Goal: Task Accomplishment & Management: Manage account settings

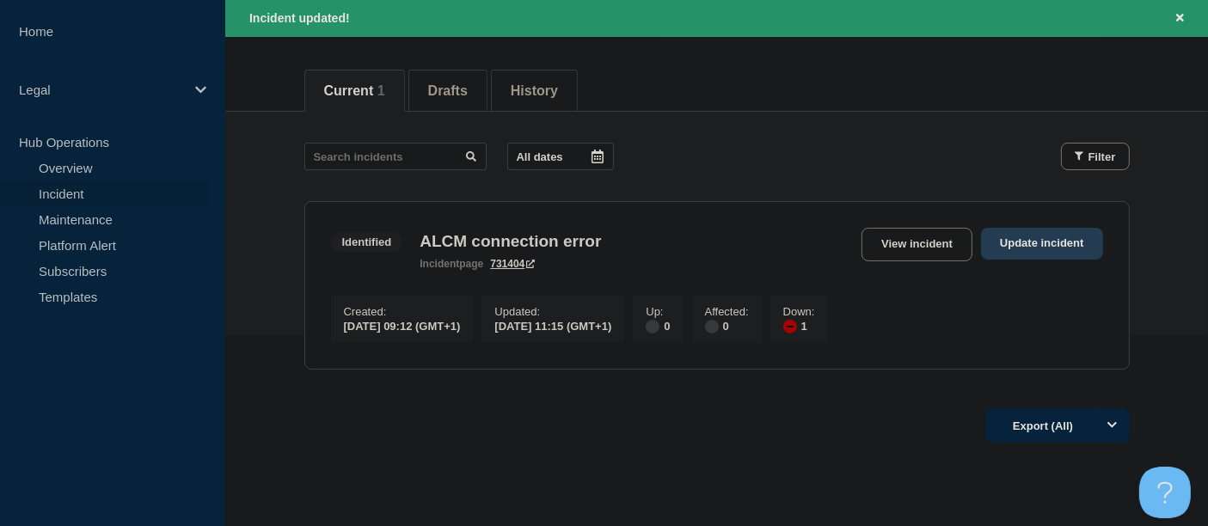
click at [1024, 239] on link "Update incident" at bounding box center [1042, 244] width 122 height 32
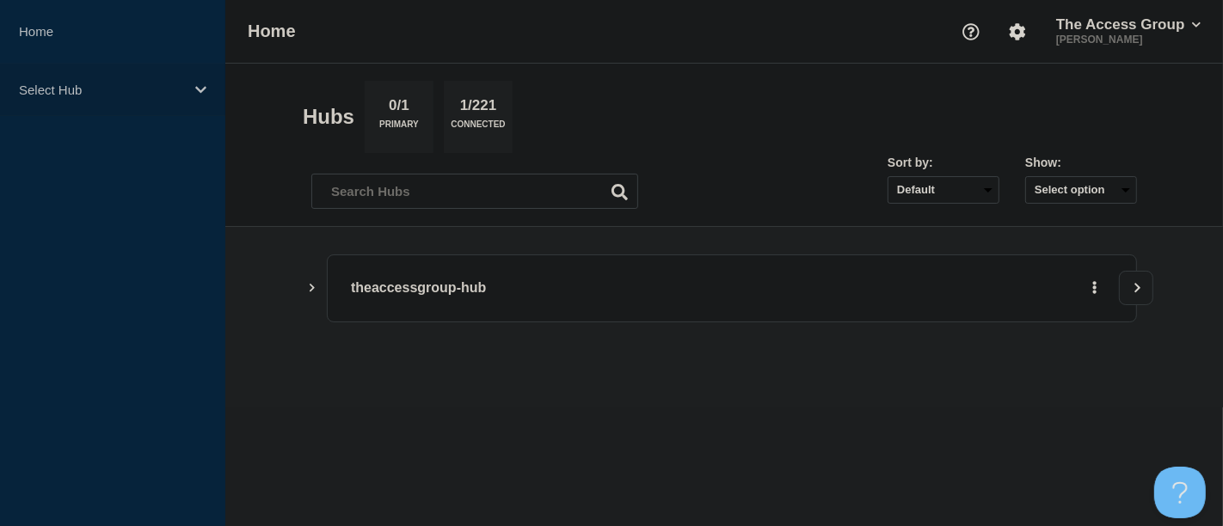
click at [204, 90] on icon at bounding box center [200, 89] width 11 height 13
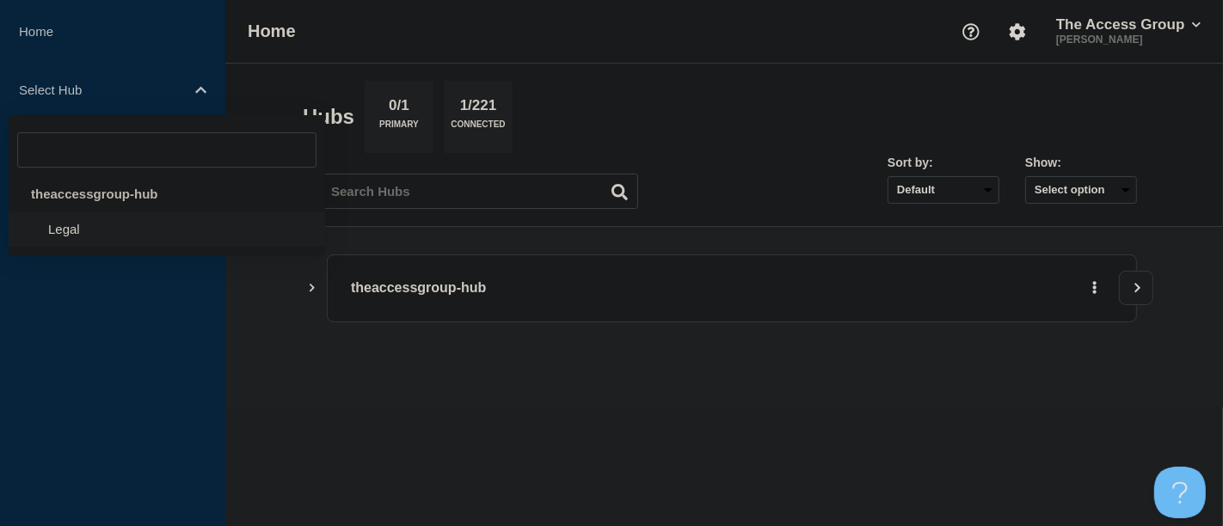
click at [83, 227] on li "Legal" at bounding box center [167, 229] width 316 height 35
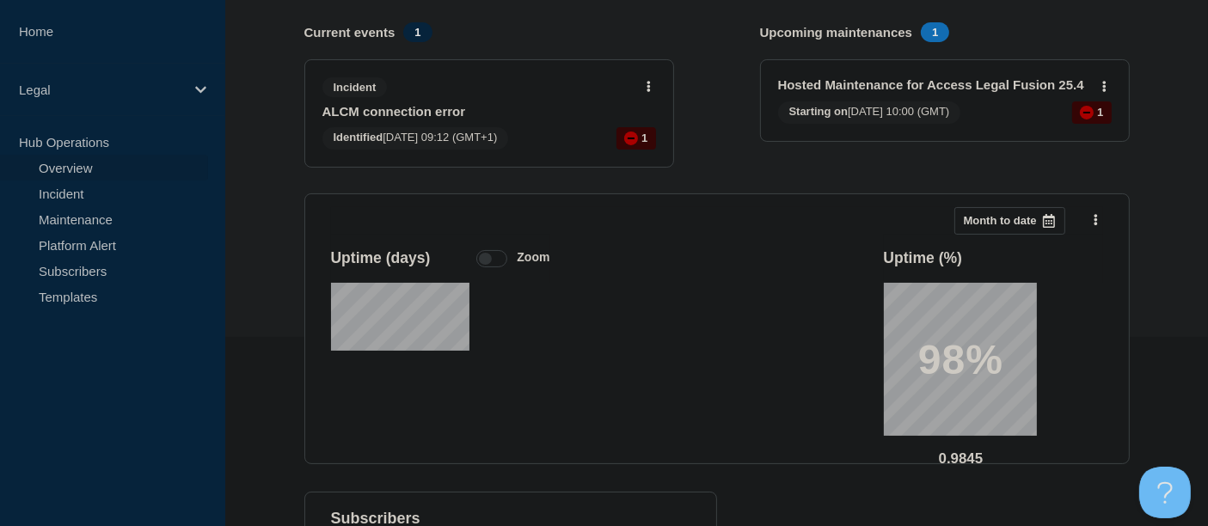
scroll to position [95, 0]
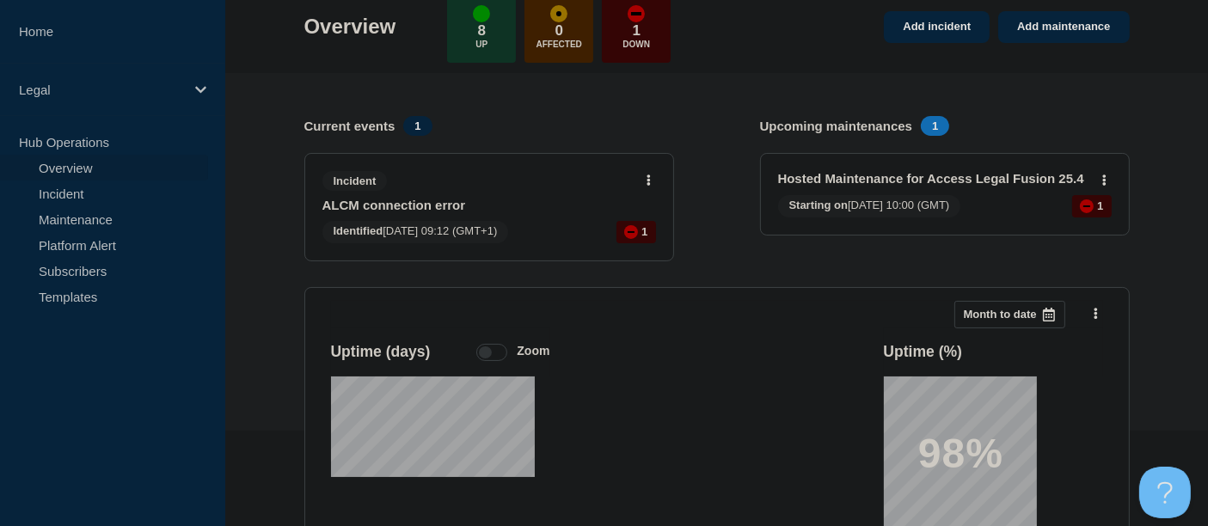
click at [457, 213] on div "Incident ALCM connection error Identified [DATE] 09:12 (GMT+1) 1" at bounding box center [489, 207] width 368 height 107
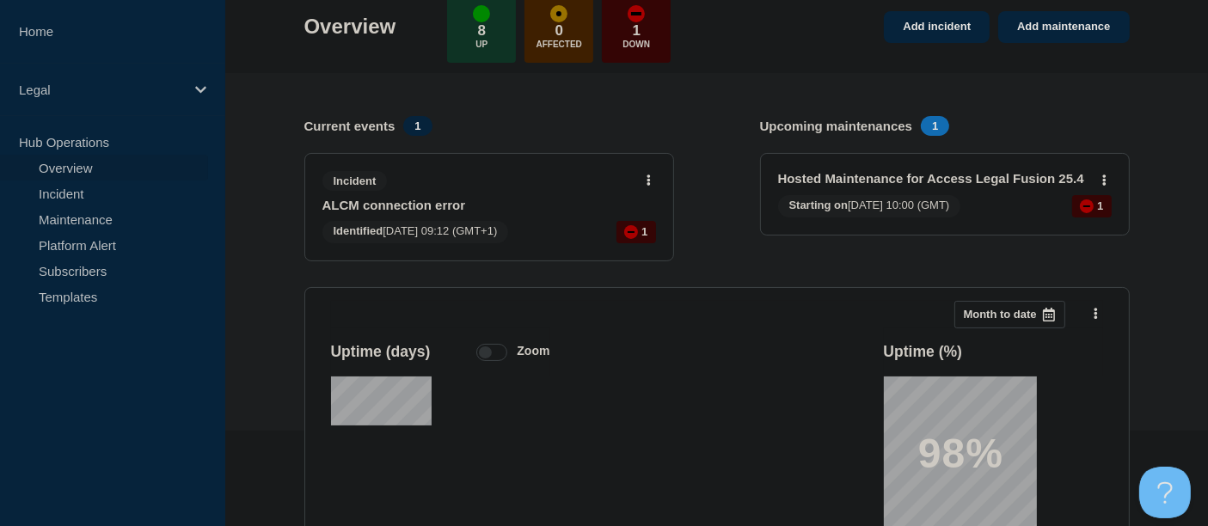
click at [454, 199] on link "ALCM connection error" at bounding box center [477, 205] width 310 height 15
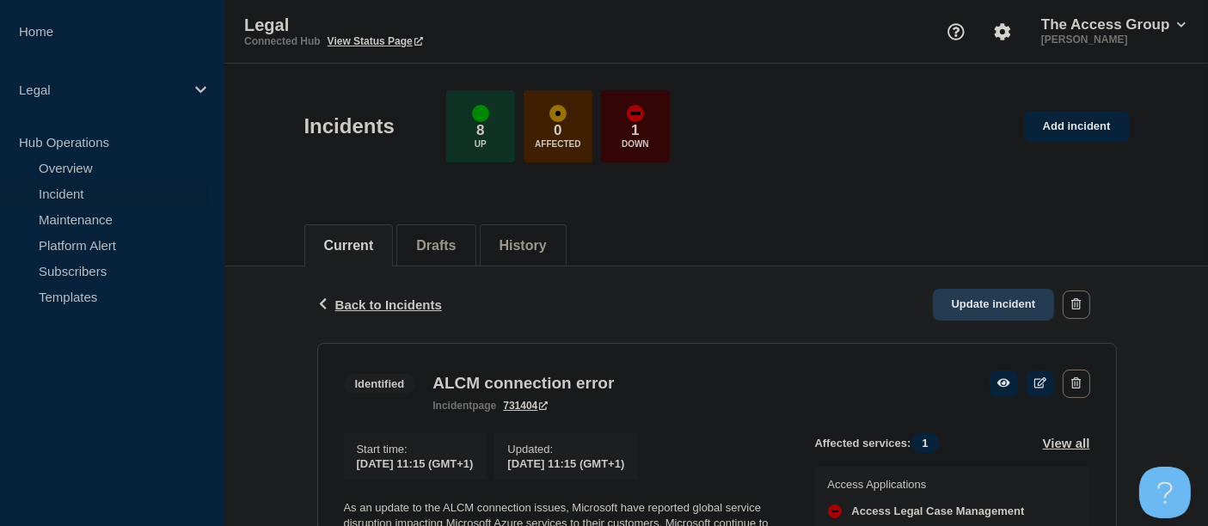
click at [999, 301] on link "Update incident" at bounding box center [994, 305] width 122 height 32
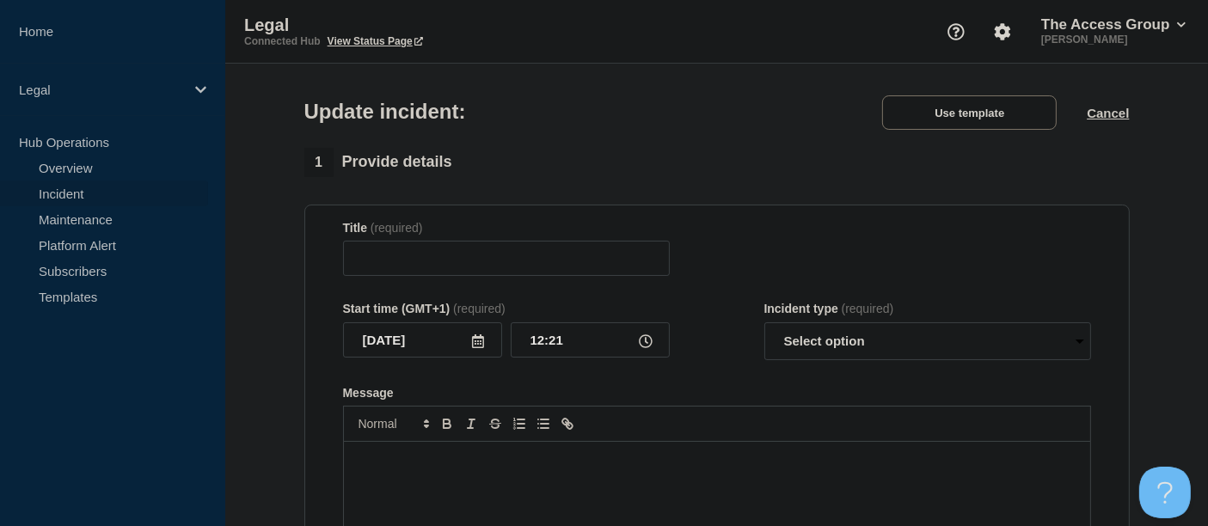
type input "ALCM connection error"
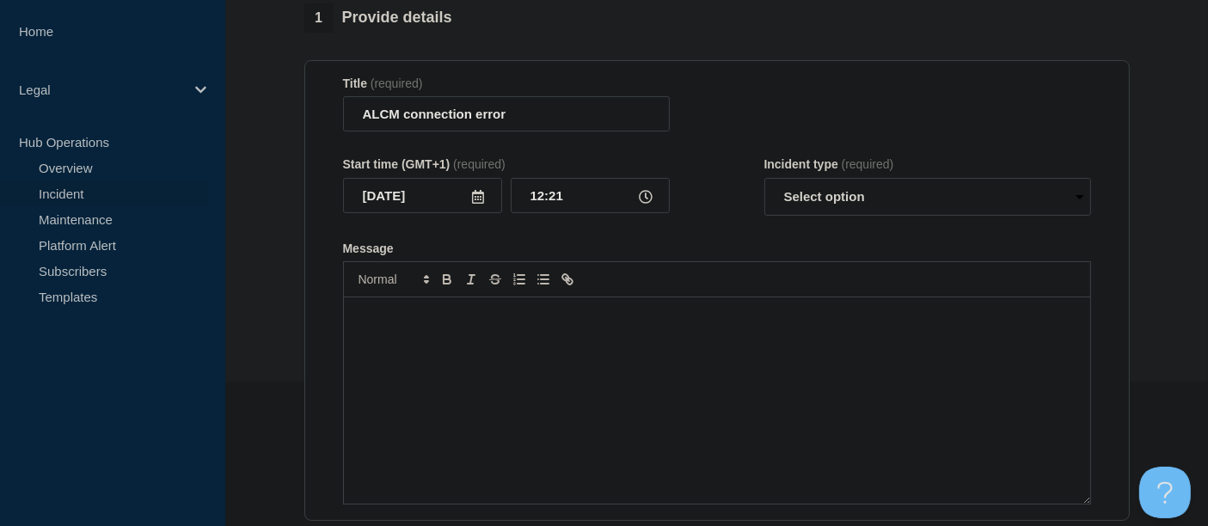
scroll to position [191, 0]
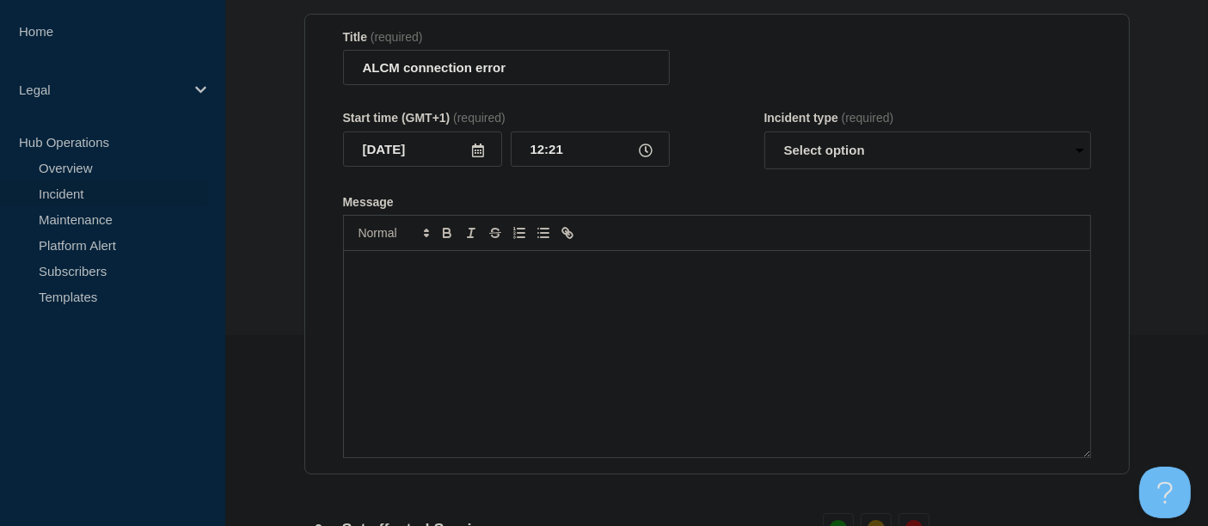
click at [388, 290] on div "Message" at bounding box center [717, 354] width 746 height 206
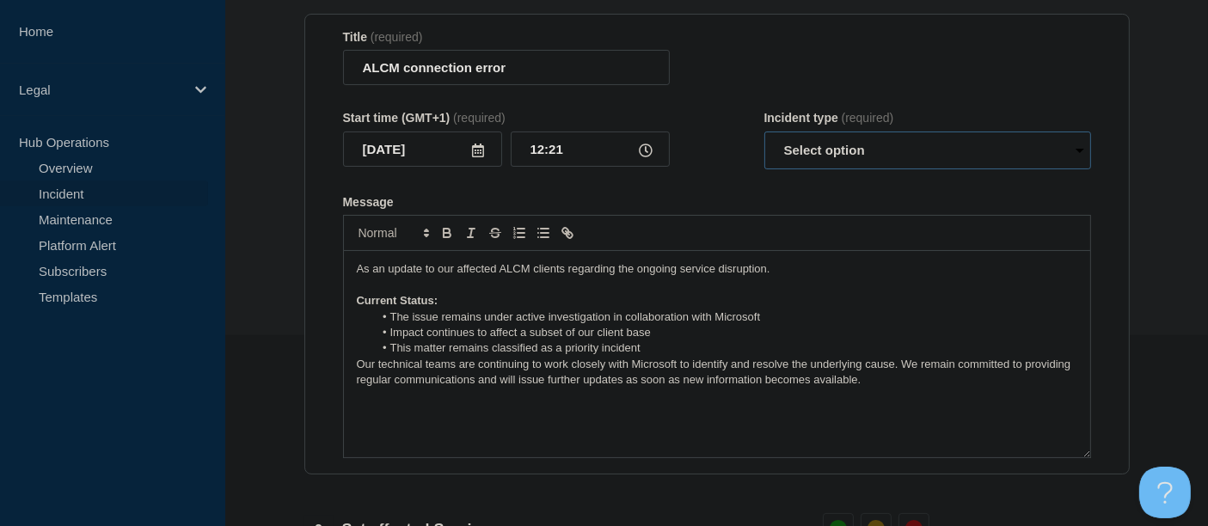
click at [1082, 156] on select "Select option Investigating Identified Monitoring Resolved" at bounding box center [927, 151] width 327 height 38
select select "investigating"
click at [764, 136] on select "Select option Investigating Identified Monitoring Resolved" at bounding box center [927, 151] width 327 height 38
click at [660, 355] on li "This matter remains classified as a priority incident" at bounding box center [725, 348] width 704 height 15
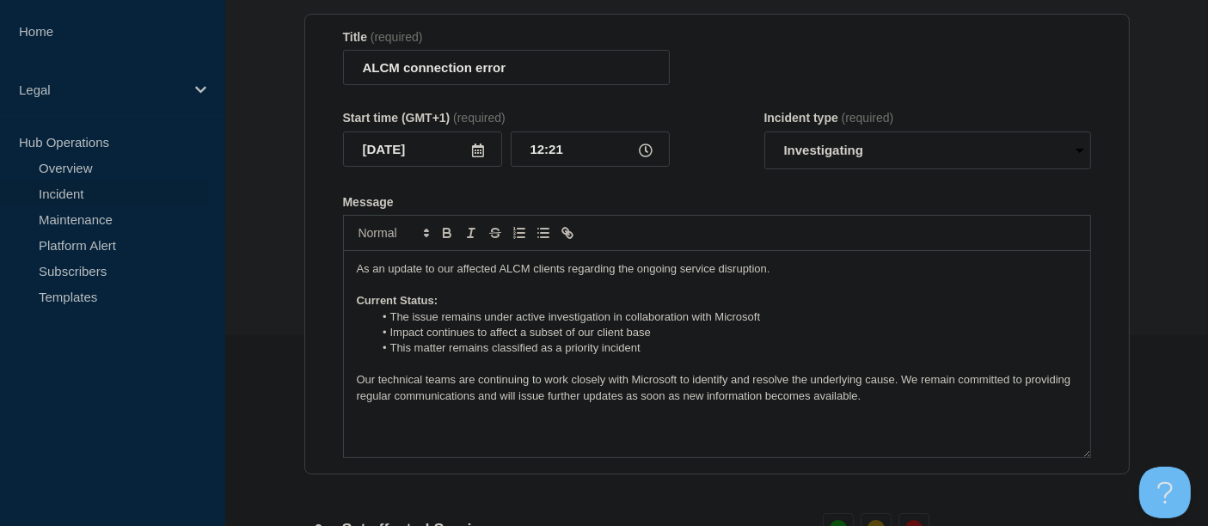
click at [450, 309] on p "Current Status:" at bounding box center [717, 300] width 721 height 15
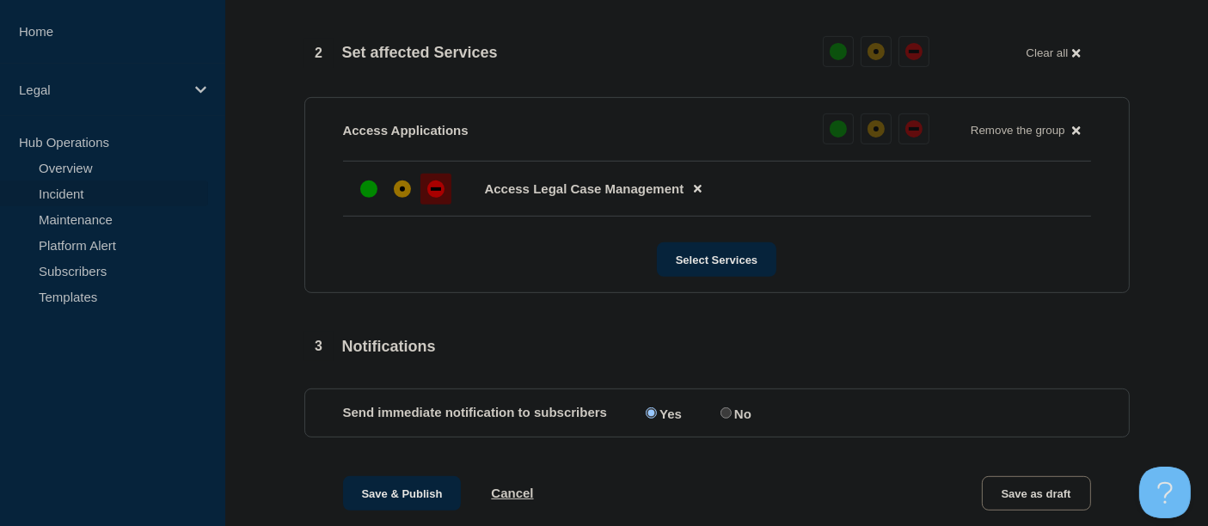
scroll to position [924, 0]
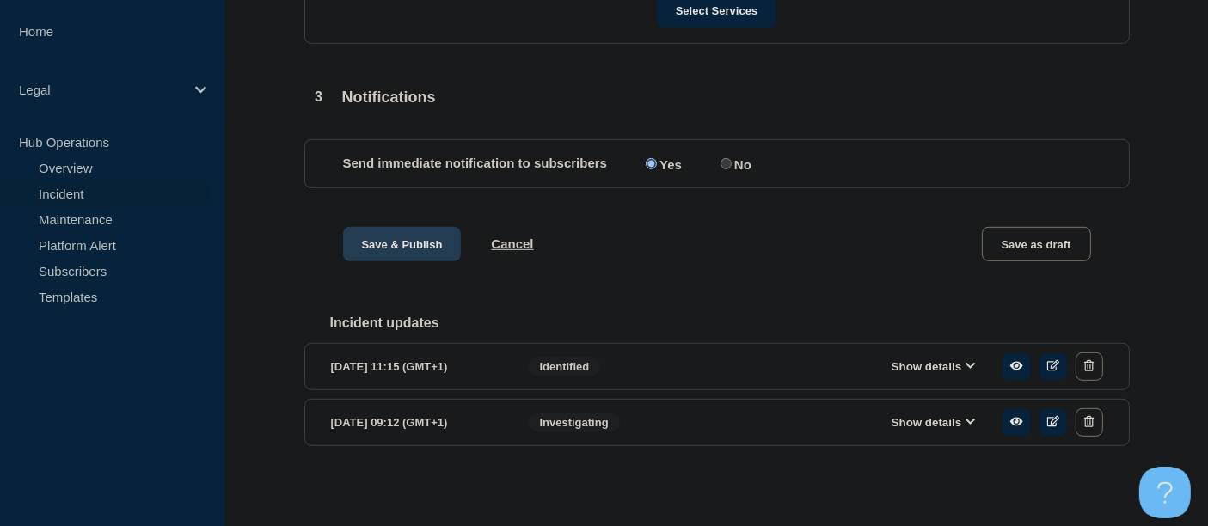
click at [413, 245] on button "Save & Publish" at bounding box center [402, 244] width 119 height 34
